Goal: Information Seeking & Learning: Learn about a topic

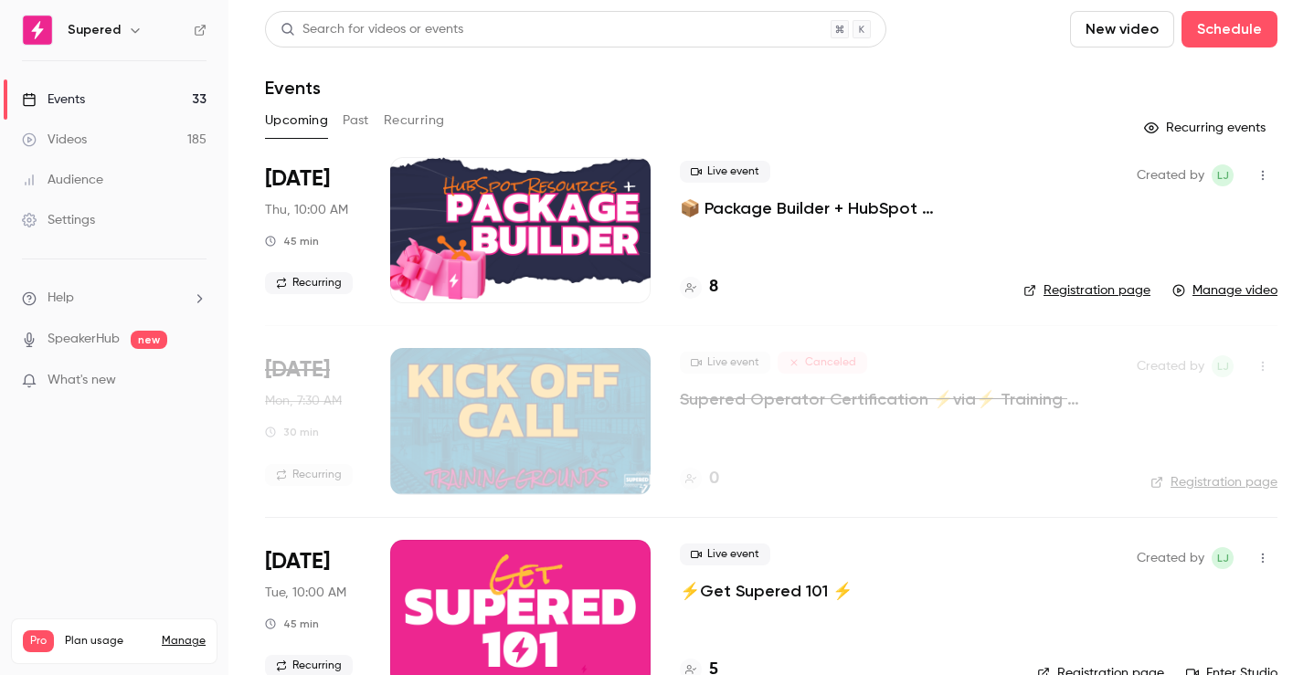
click at [99, 141] on link "Videos 185" at bounding box center [114, 140] width 228 height 40
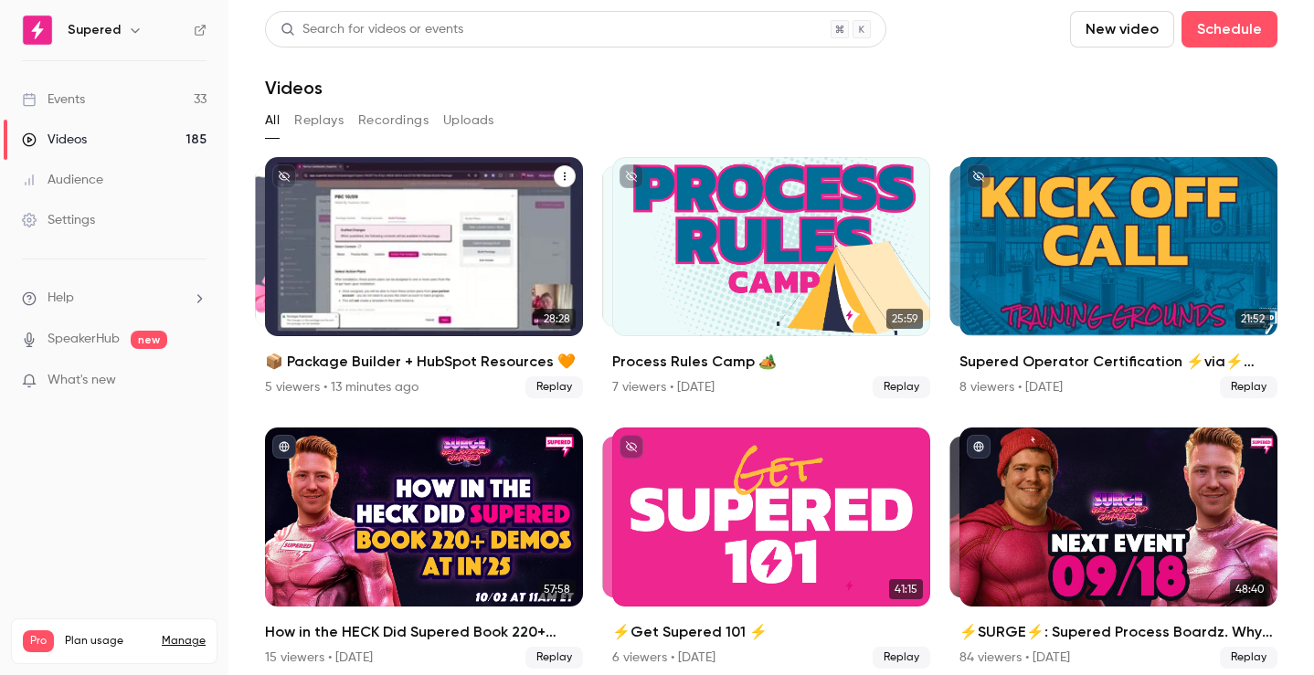
click at [294, 392] on div "5 viewers • 13 minutes ago" at bounding box center [342, 387] width 154 height 18
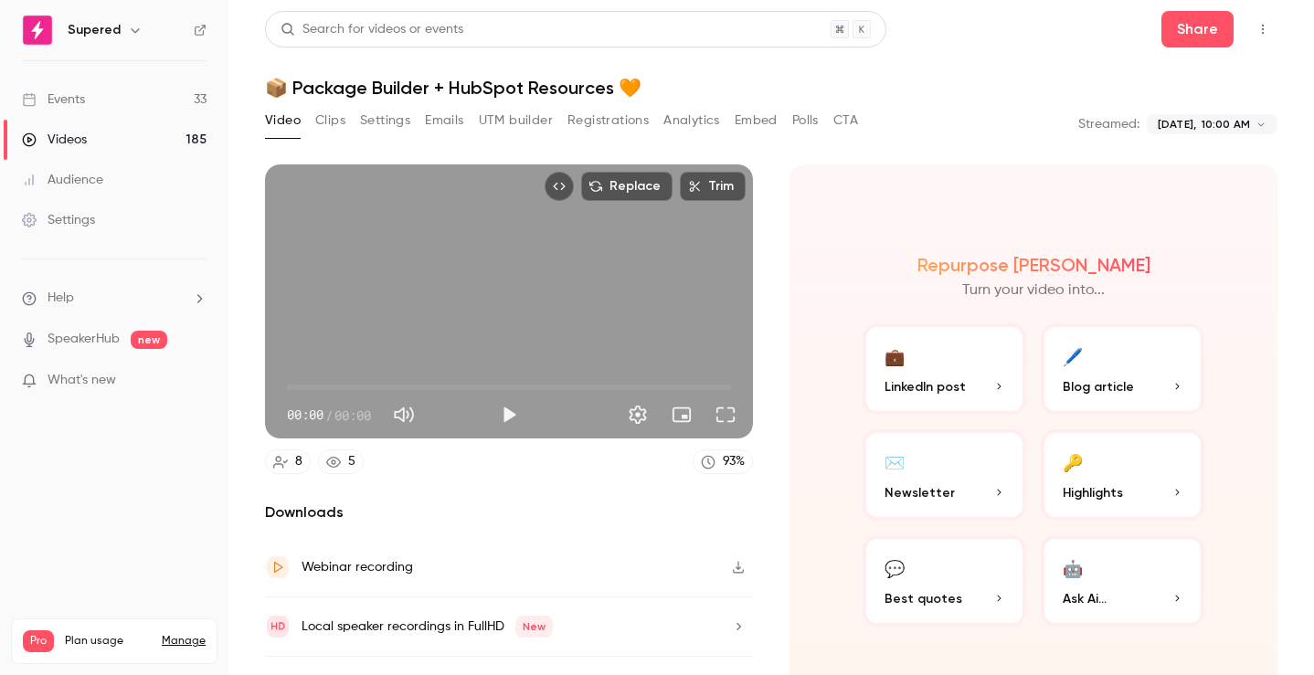
scroll to position [40, 0]
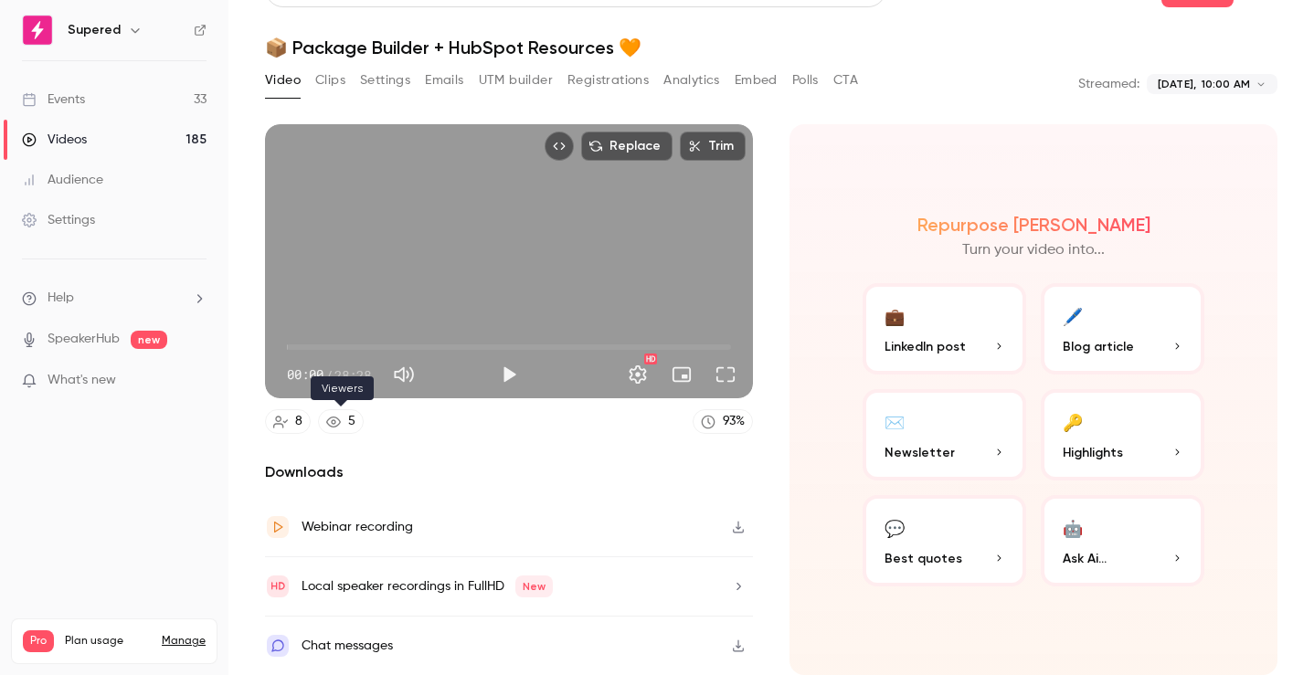
click at [344, 428] on link "5" at bounding box center [341, 421] width 46 height 25
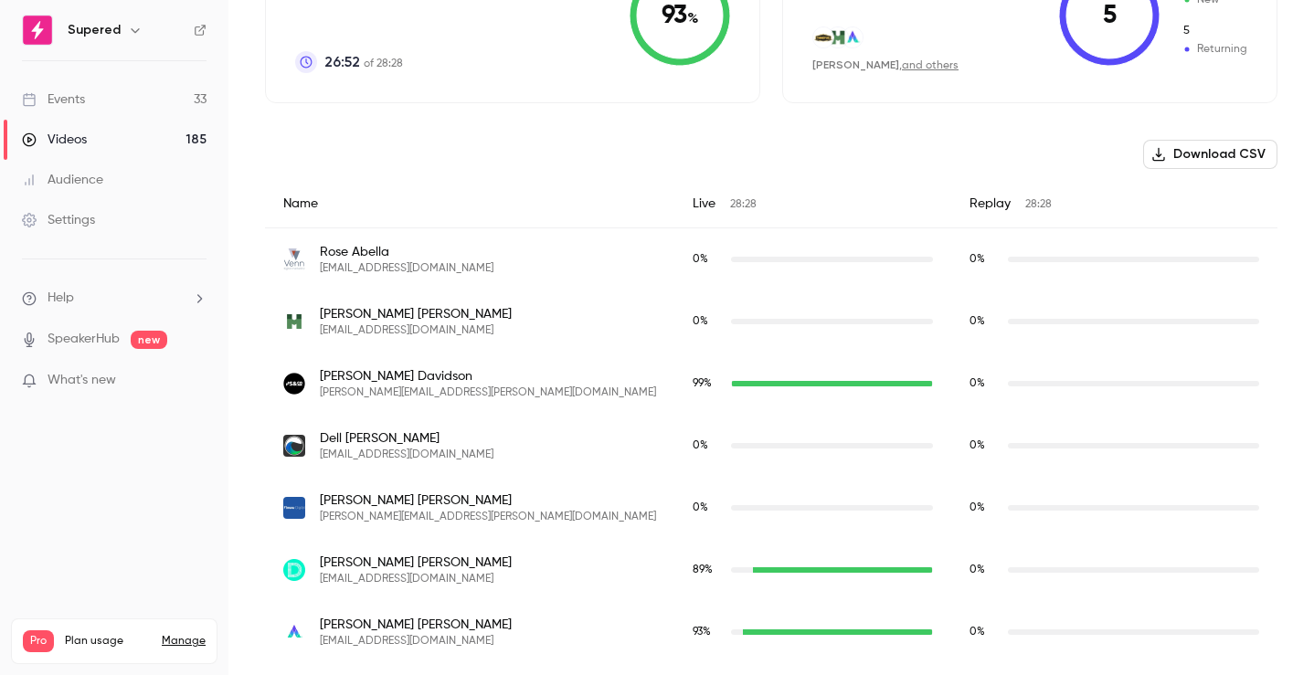
scroll to position [590, 0]
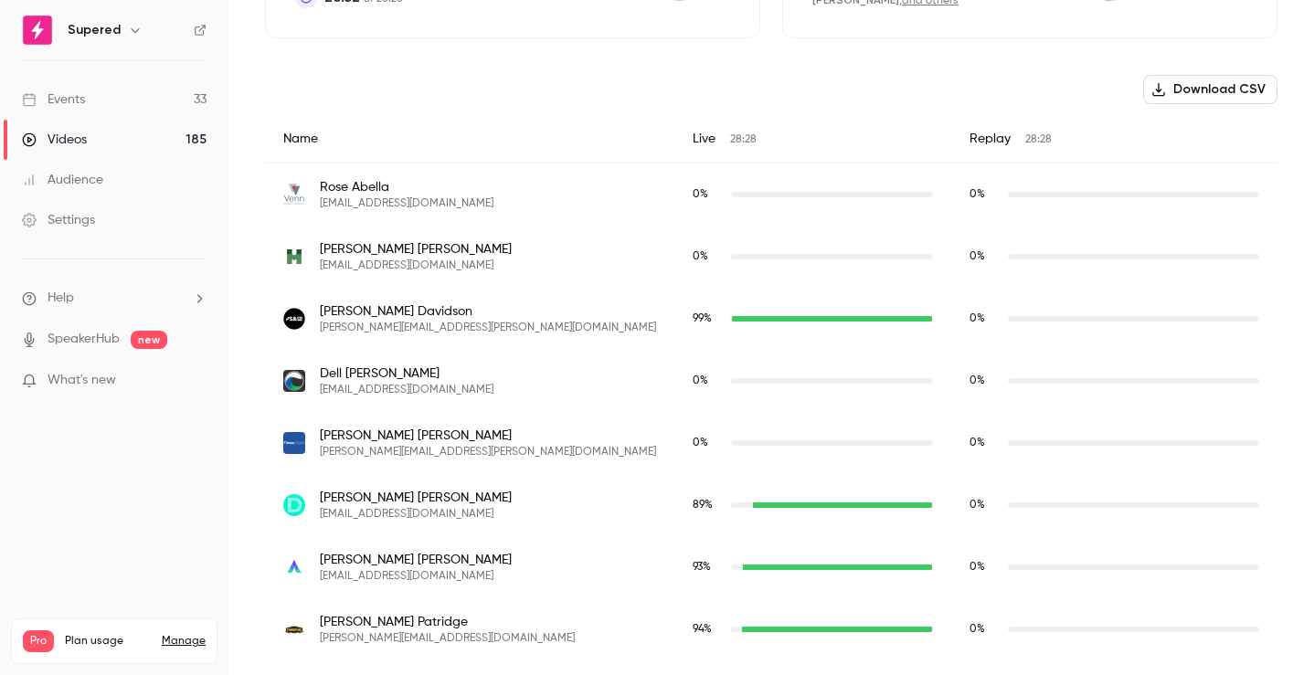
click at [95, 104] on link "Events 33" at bounding box center [114, 99] width 228 height 40
